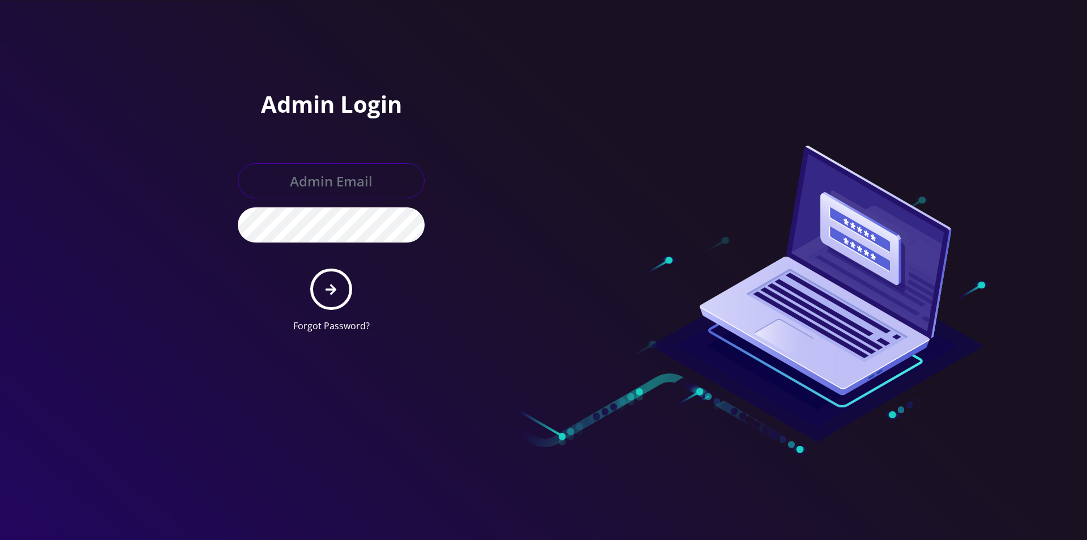
type input "[EMAIL_ADDRESS][DOMAIN_NAME]"
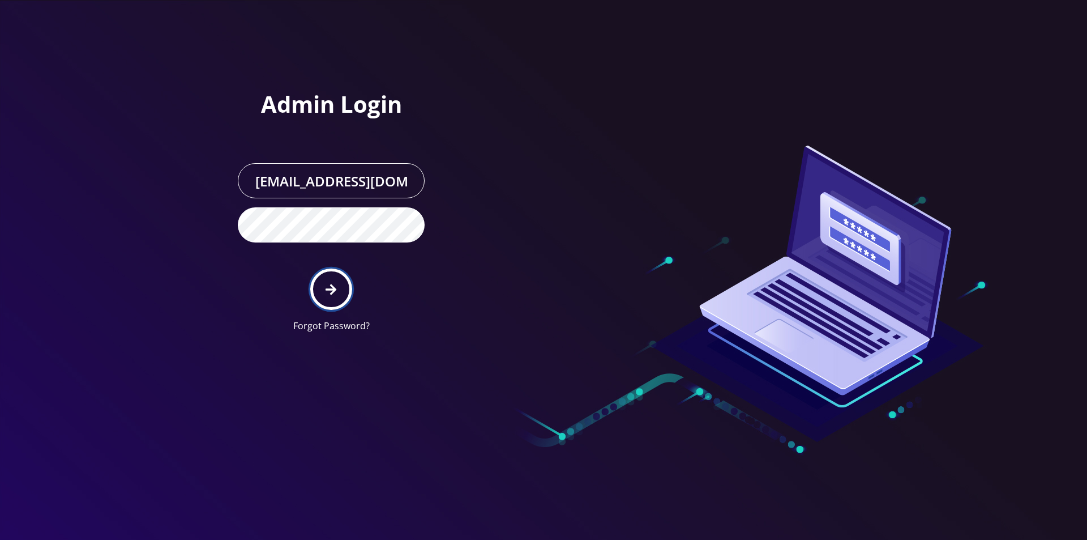
click at [321, 292] on button "submit" at bounding box center [330, 288] width 41 height 41
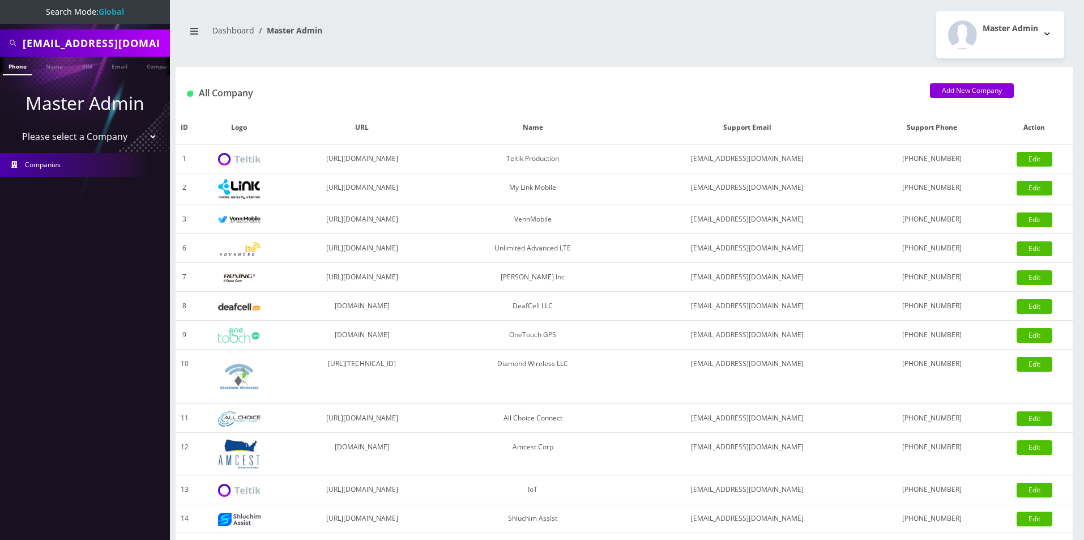
click at [74, 137] on select "Please select a Company Teltik Production My Link Mobile VennMobile Unlimited A…" at bounding box center [85, 137] width 144 height 22
select select "13"
click at [13, 126] on select "Please select a Company Teltik Production My Link Mobile VennMobile Unlimited A…" at bounding box center [85, 137] width 144 height 22
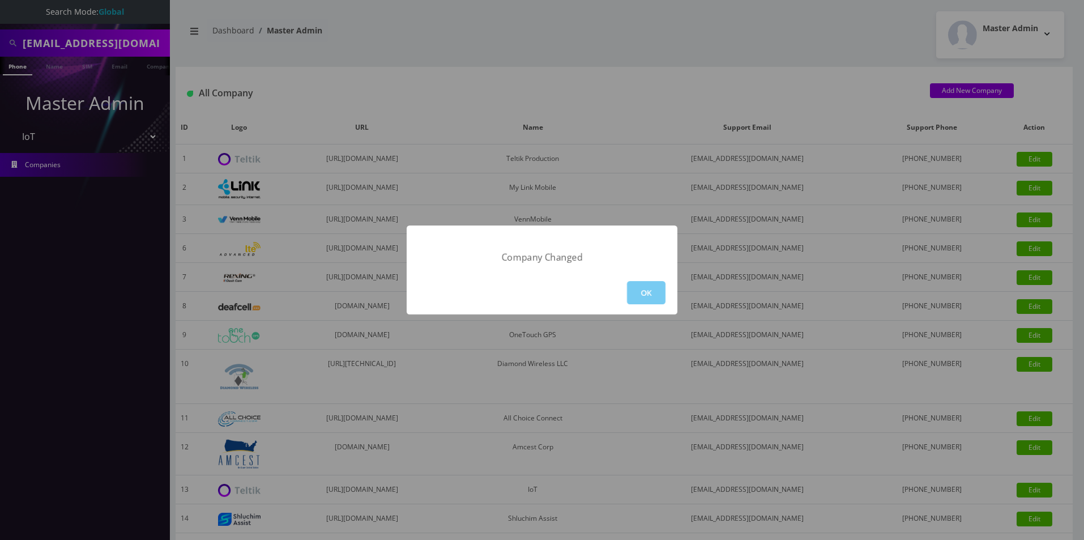
click at [652, 290] on button "OK" at bounding box center [646, 292] width 38 height 23
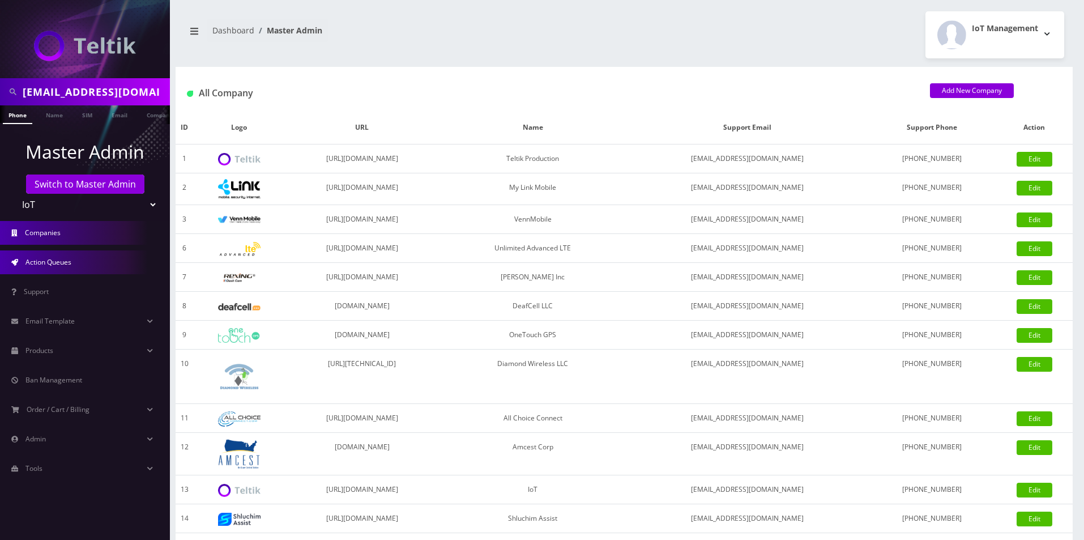
click at [63, 259] on span "Action Queues" at bounding box center [48, 262] width 46 height 10
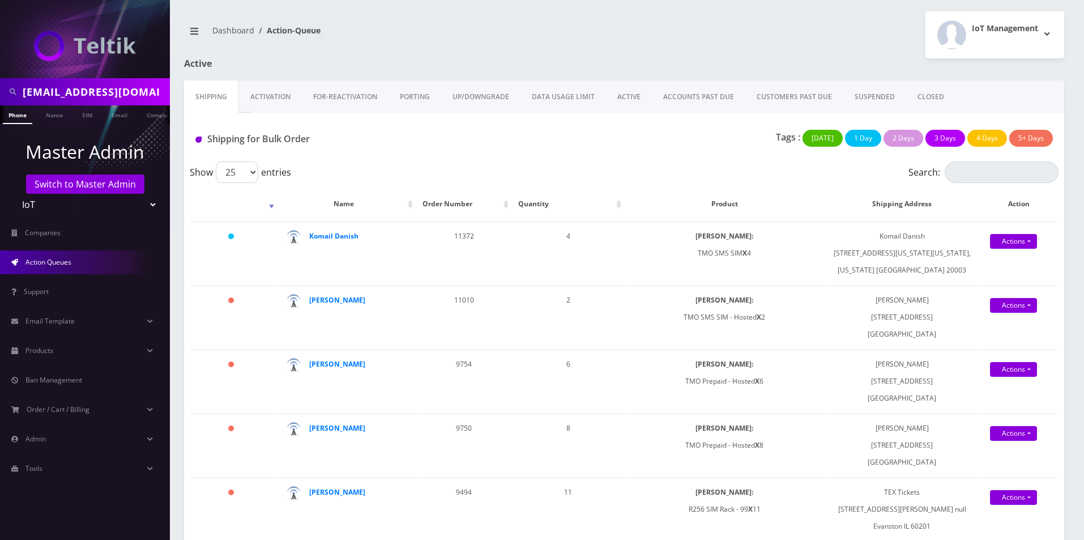
click at [269, 98] on link "Activation" at bounding box center [270, 96] width 63 height 33
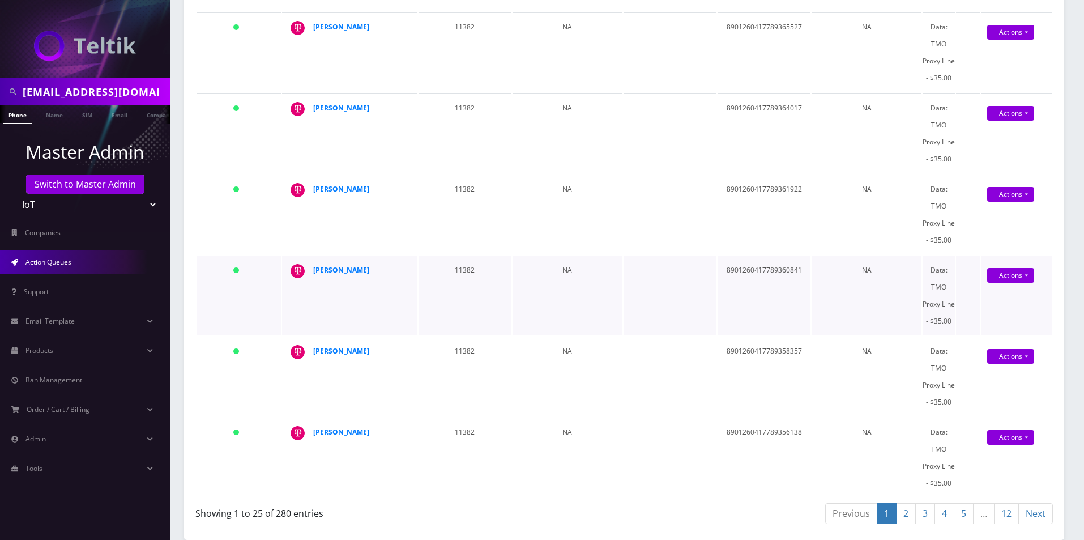
scroll to position [2182, 0]
click at [1001, 510] on link "12" at bounding box center [1006, 513] width 25 height 21
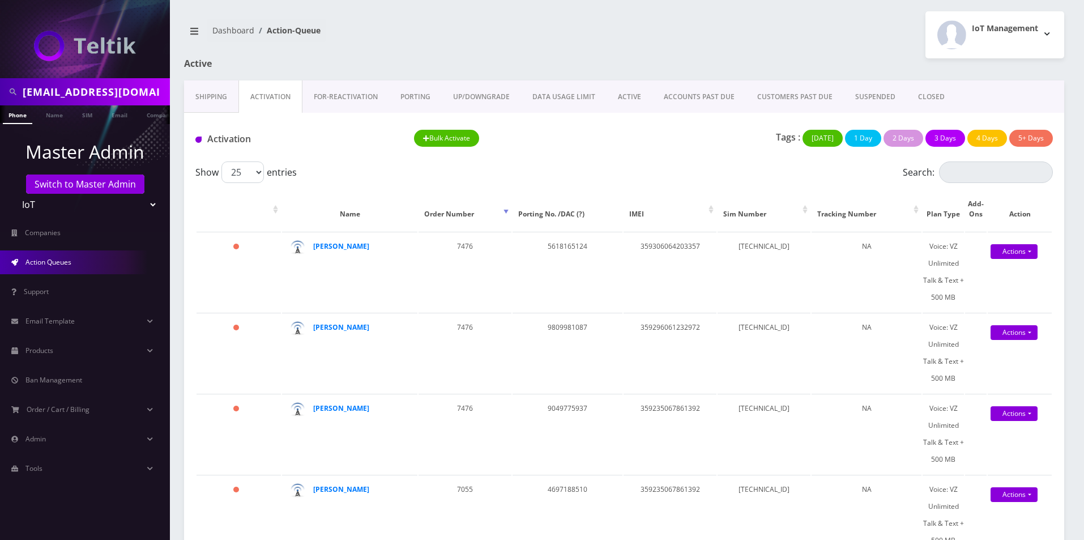
scroll to position [138, 0]
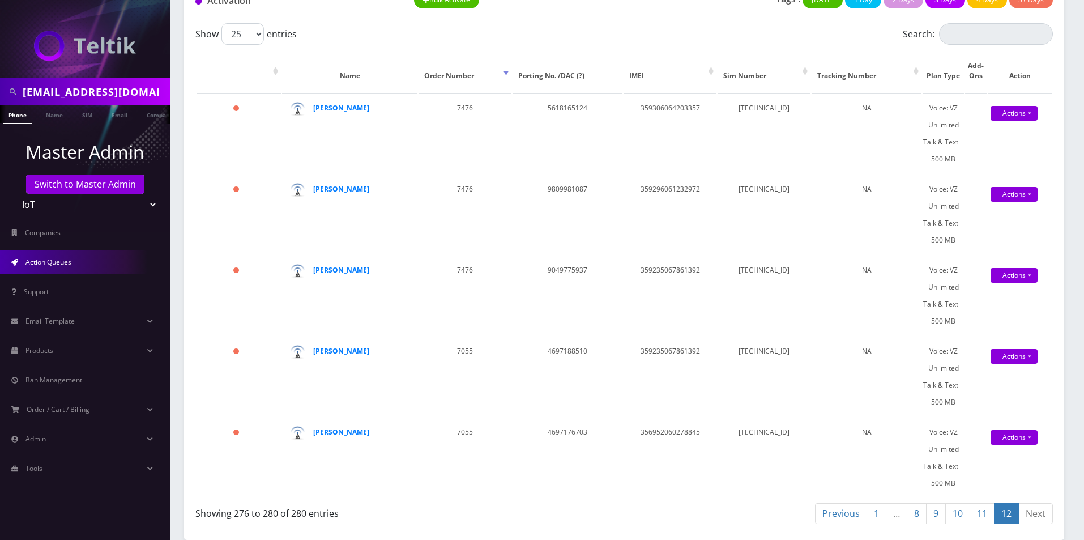
click at [987, 513] on link "11" at bounding box center [981, 513] width 25 height 21
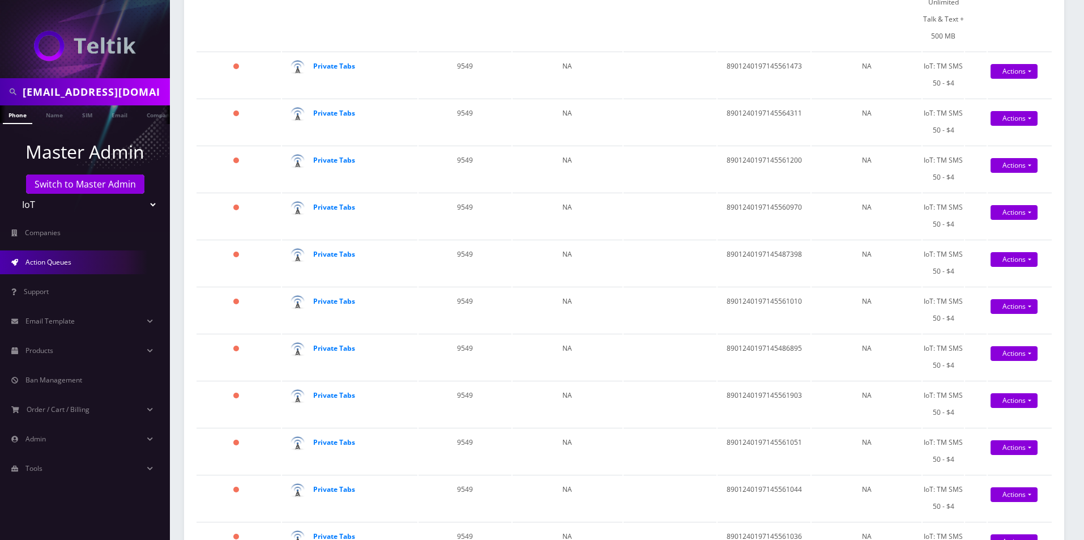
scroll to position [1367, 0]
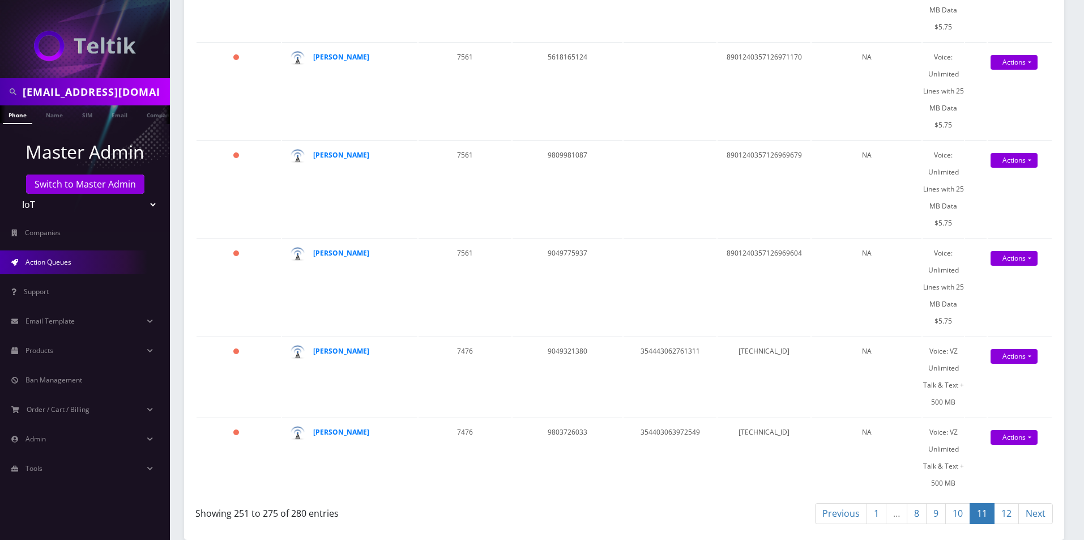
click at [952, 516] on link "10" at bounding box center [957, 513] width 25 height 21
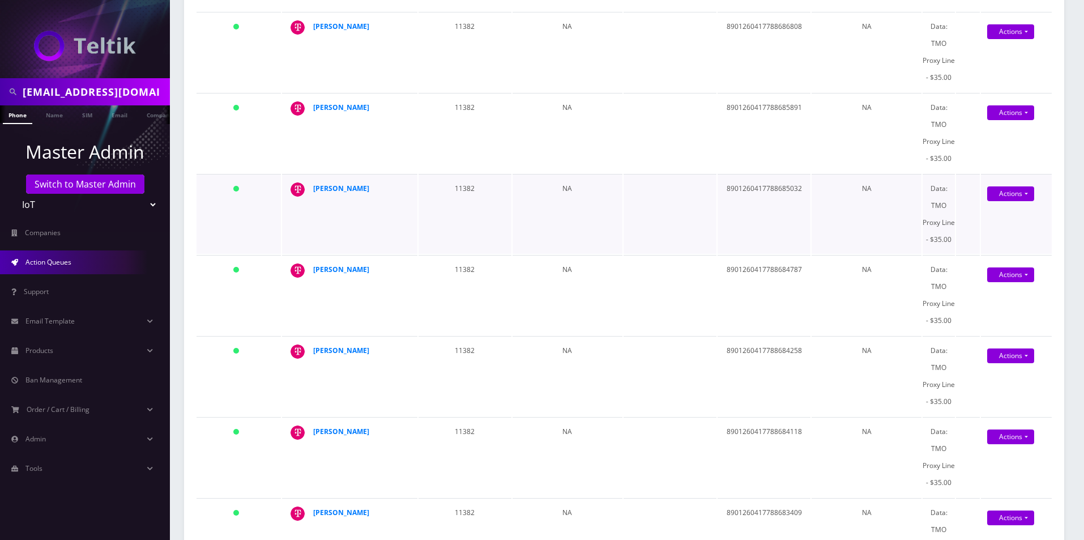
scroll to position [767, 0]
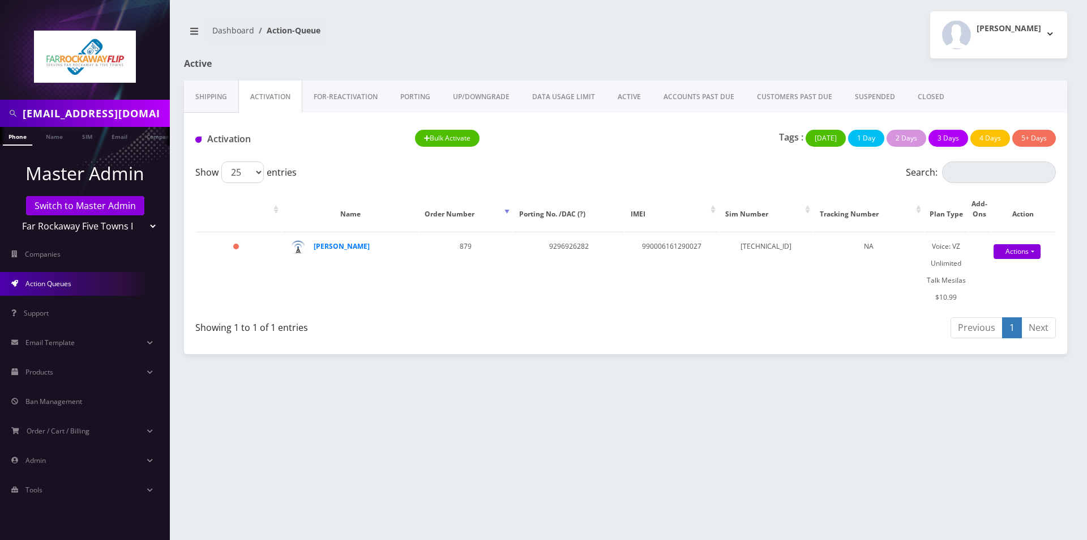
click at [117, 107] on input "[EMAIL_ADDRESS][DOMAIN_NAME]" at bounding box center [95, 113] width 144 height 22
click at [117, 108] on input "[EMAIL_ADDRESS][DOMAIN_NAME]" at bounding box center [95, 113] width 144 height 22
click at [117, 108] on input "adonis71782@gmail.com" at bounding box center [95, 113] width 144 height 22
drag, startPoint x: 64, startPoint y: 230, endPoint x: 66, endPoint y: 236, distance: 6.1
click at [64, 230] on select "Teltik Production My Link Mobile VennMobile Unlimited Advanced LTE Rexing Inc D…" at bounding box center [85, 226] width 144 height 22
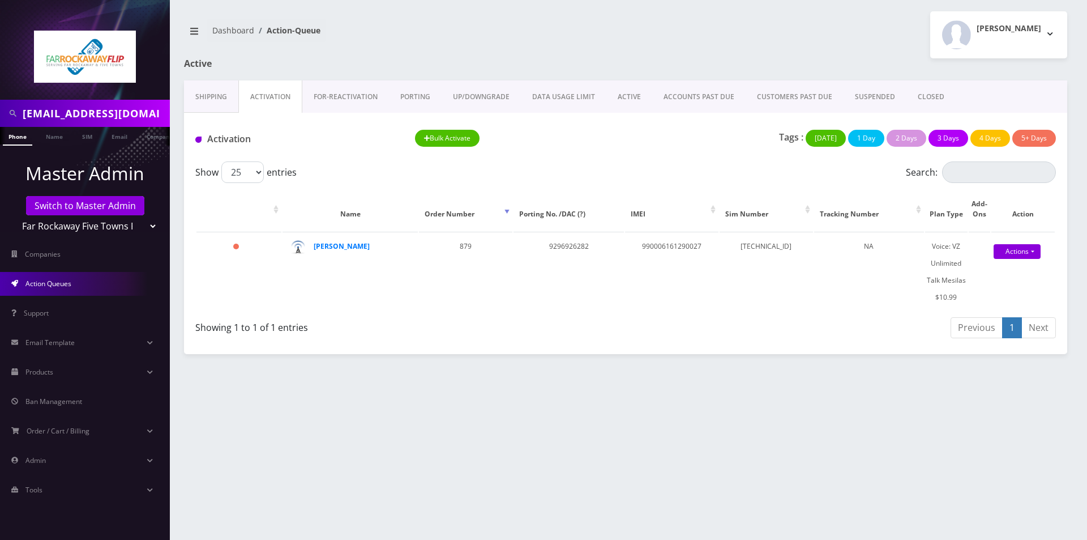
select select "13"
click at [13, 215] on select "Teltik Production My Link Mobile VennMobile Unlimited Advanced LTE Rexing Inc D…" at bounding box center [85, 226] width 144 height 22
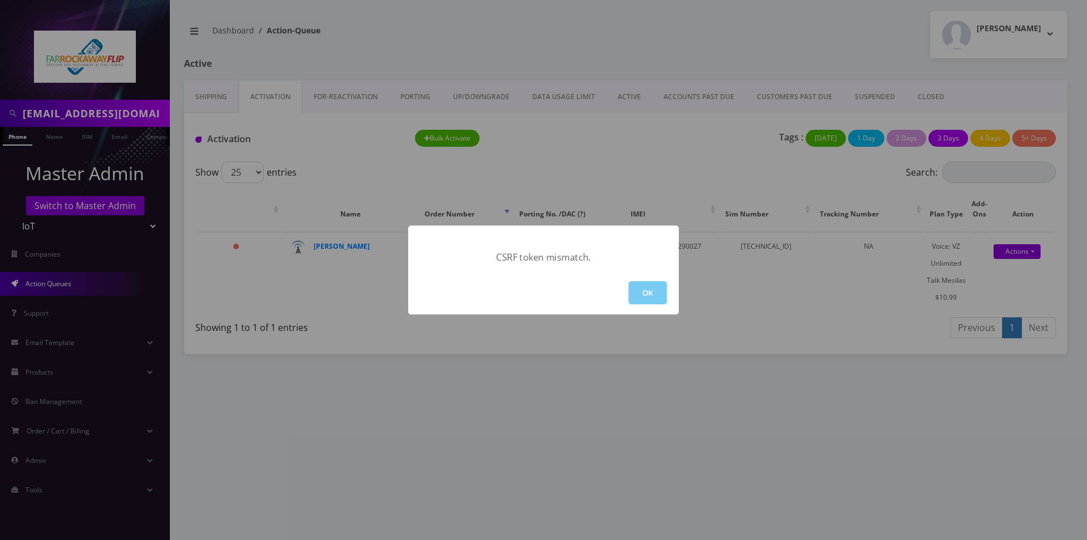
click at [665, 300] on button "OK" at bounding box center [647, 292] width 38 height 23
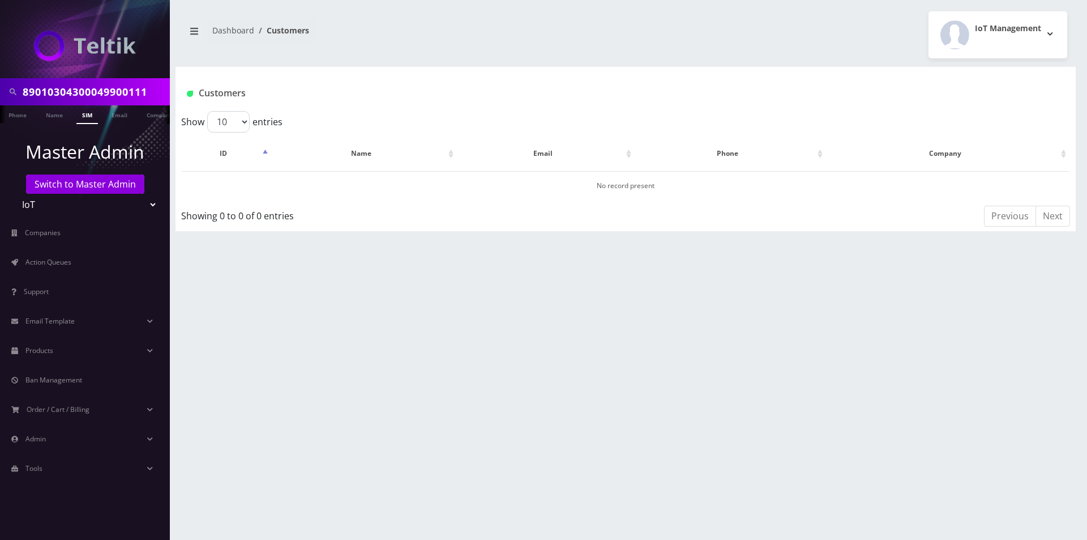
click at [156, 91] on input "89010304300049900111" at bounding box center [95, 92] width 144 height 22
type input "89010304300049900111"
drag, startPoint x: 110, startPoint y: 183, endPoint x: 110, endPoint y: 177, distance: 6.2
click at [110, 183] on link "Switch to Master Admin" at bounding box center [85, 183] width 118 height 19
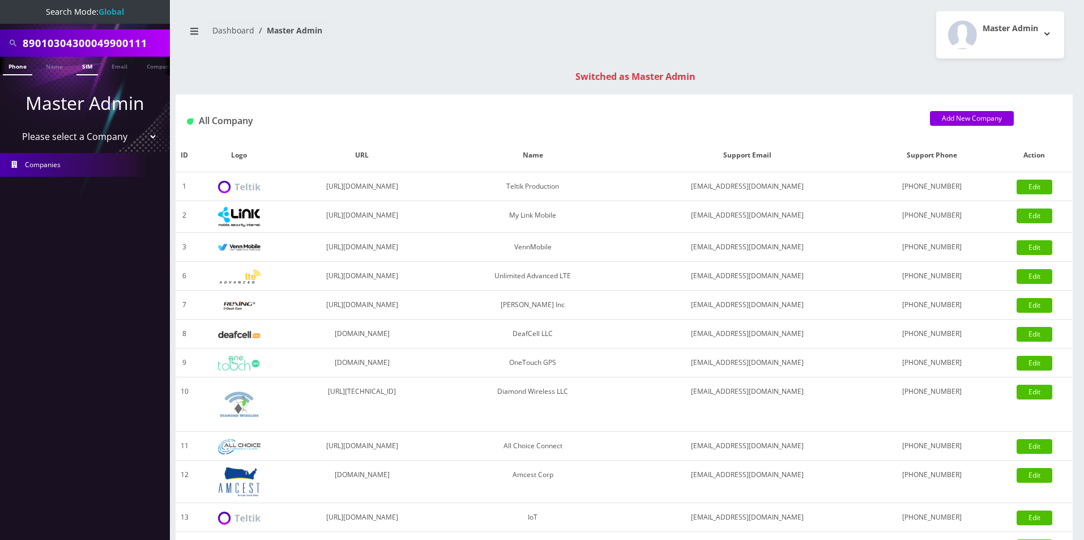
click at [83, 67] on link "SIM" at bounding box center [87, 66] width 22 height 19
